Goal: Task Accomplishment & Management: Complete application form

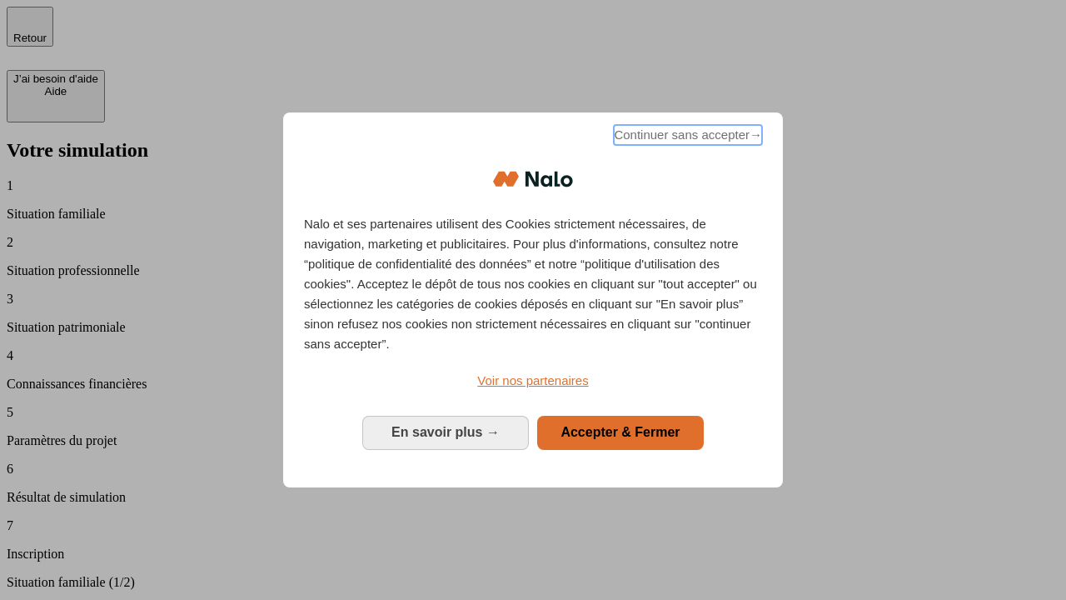
click at [686, 137] on span "Continuer sans accepter →" at bounding box center [688, 135] width 148 height 20
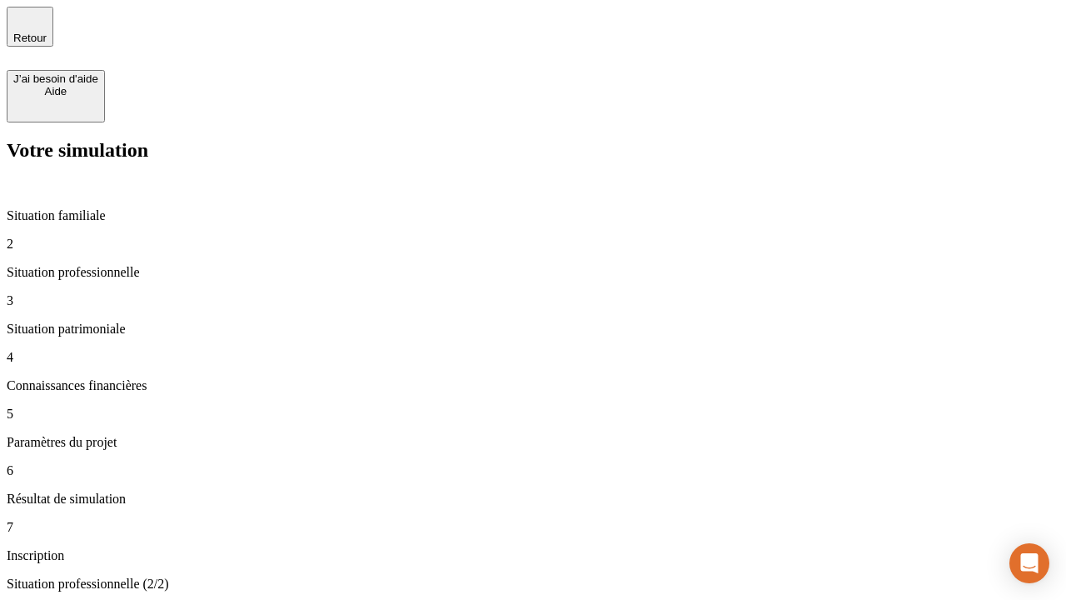
type input "30 000"
type input "0"
type input "1 000"
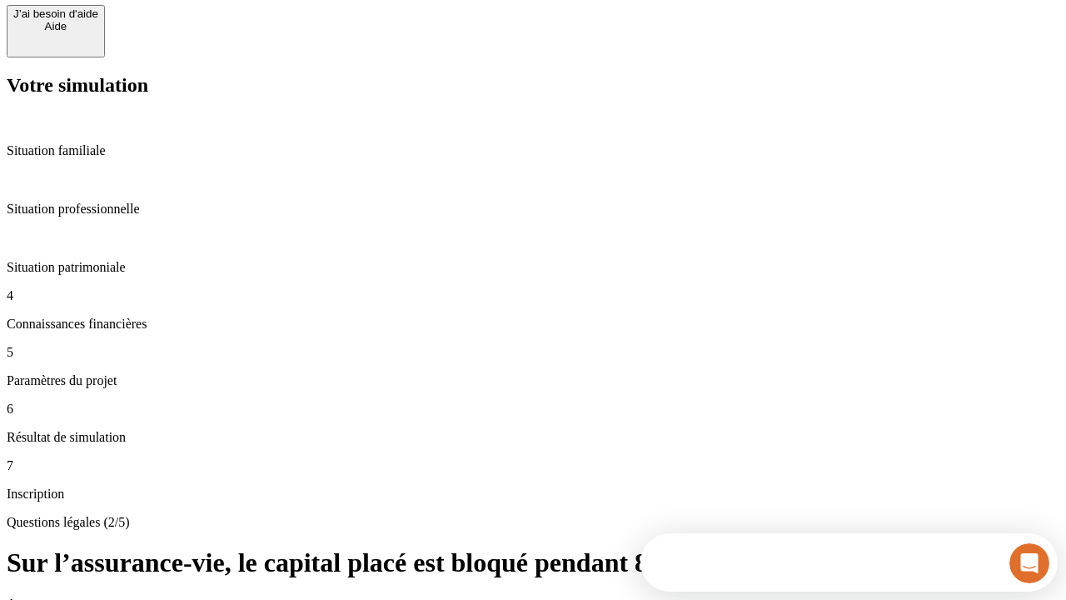
scroll to position [0, 0]
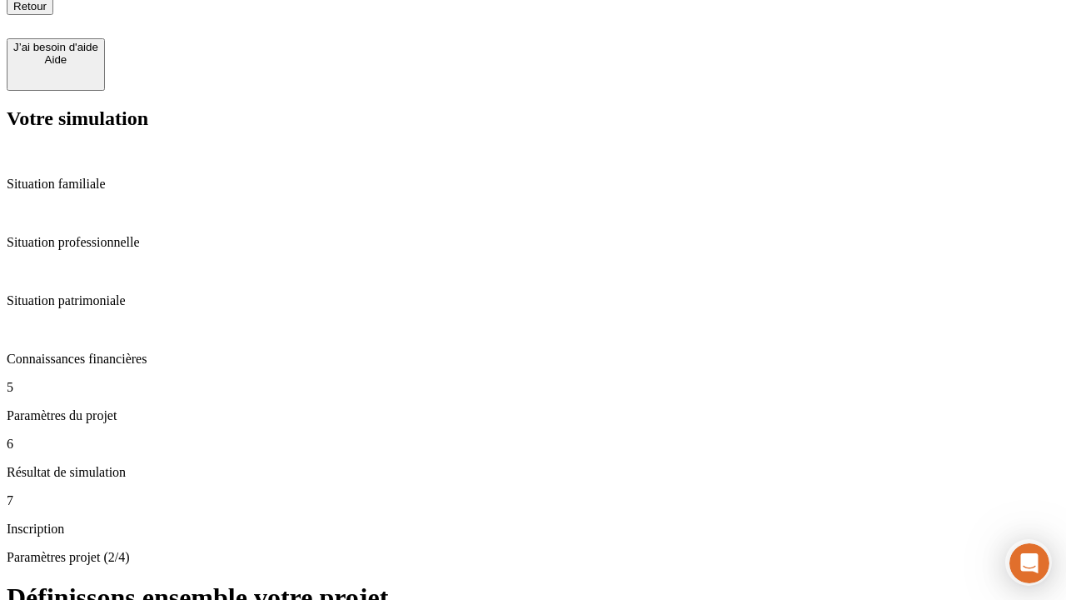
type input "40"
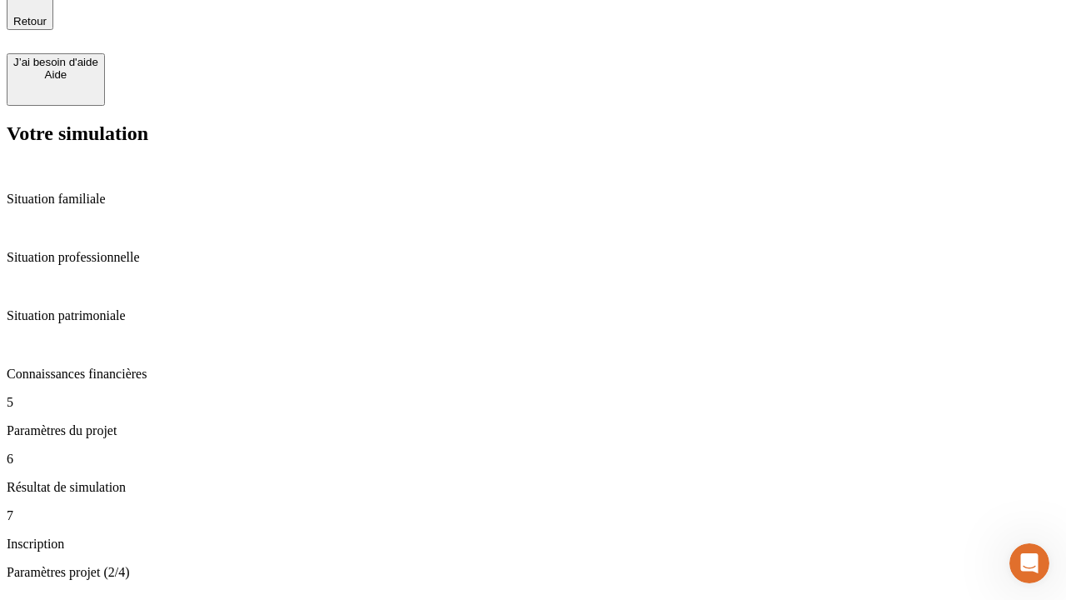
type input "64"
type input "200 000"
type input "640"
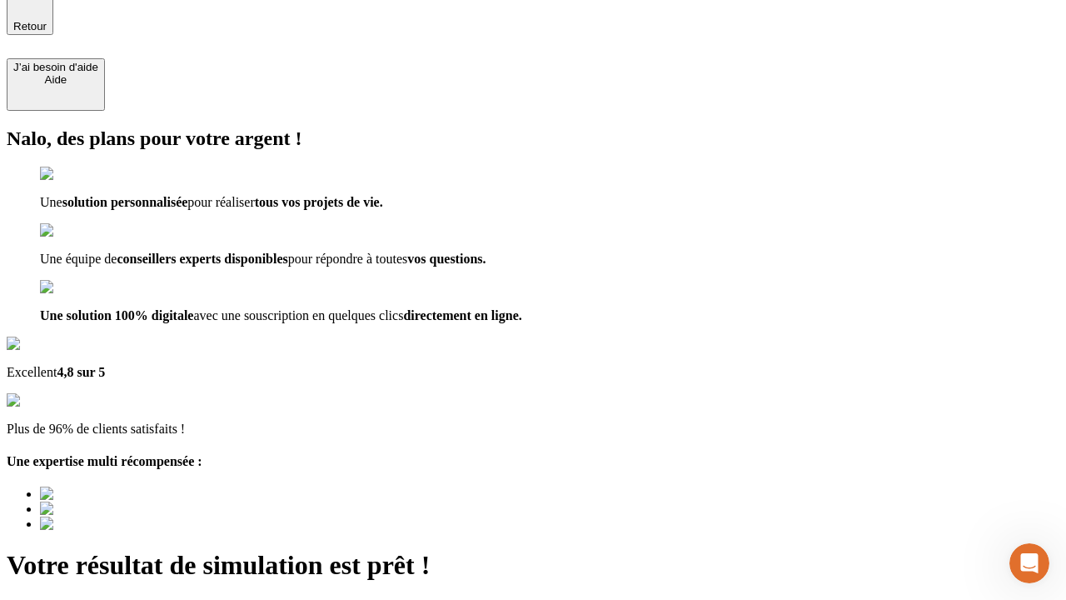
type input "[EMAIL_ADDRESS][DOMAIN_NAME]"
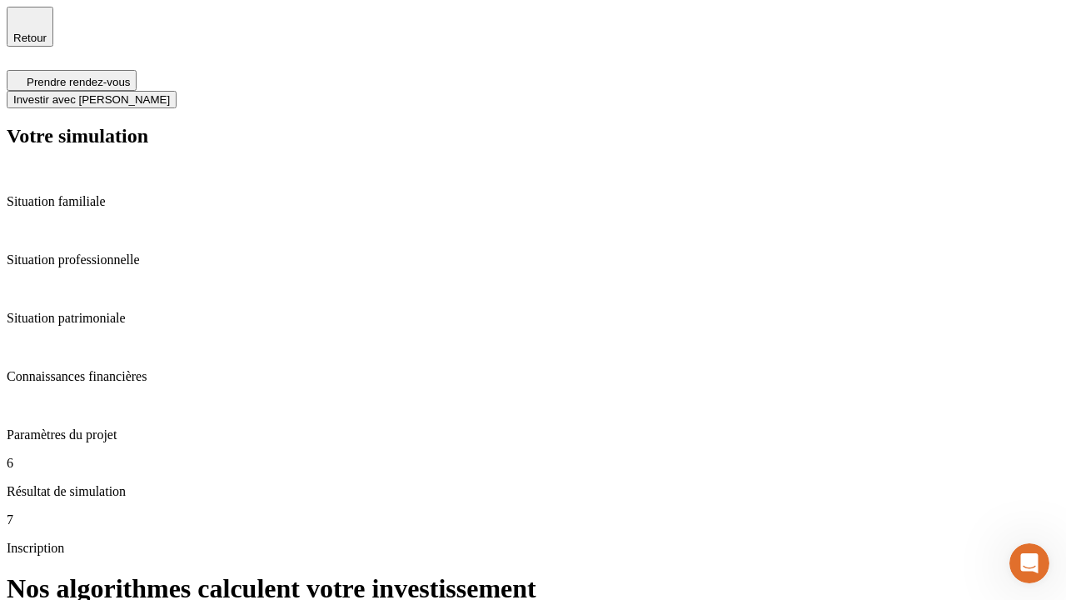
scroll to position [7, 0]
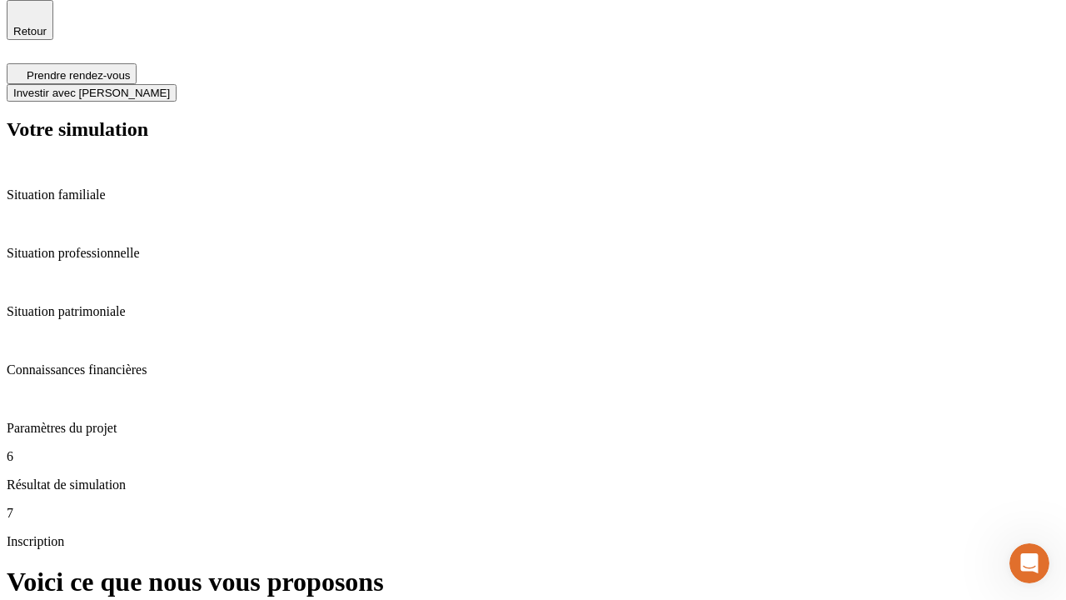
click at [170, 87] on span "Investir avec [PERSON_NAME]" at bounding box center [91, 93] width 157 height 12
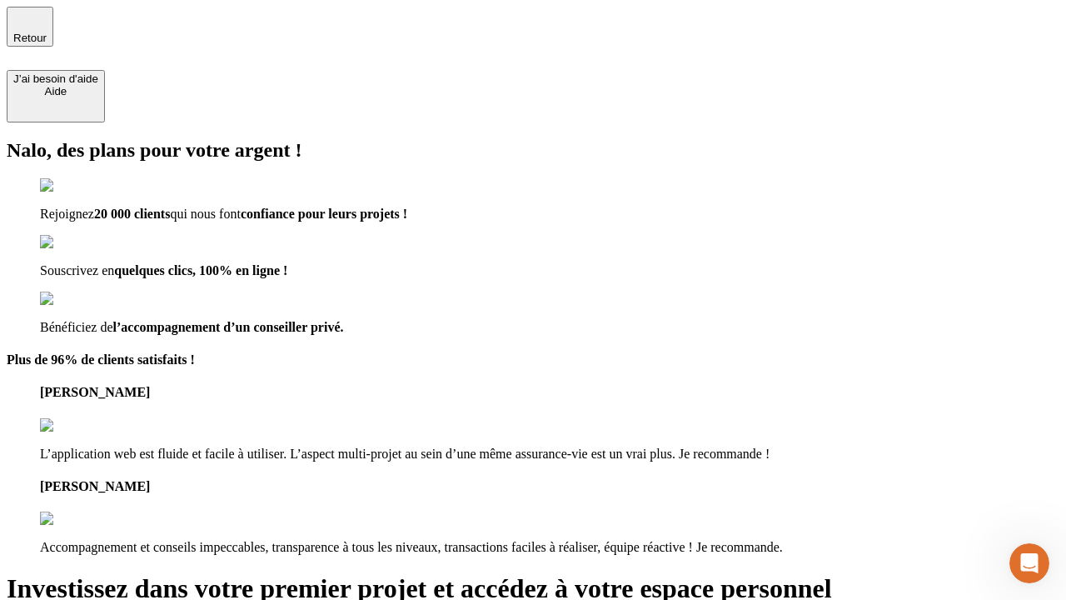
type input "abc"
